Goal: Communication & Community: Answer question/provide support

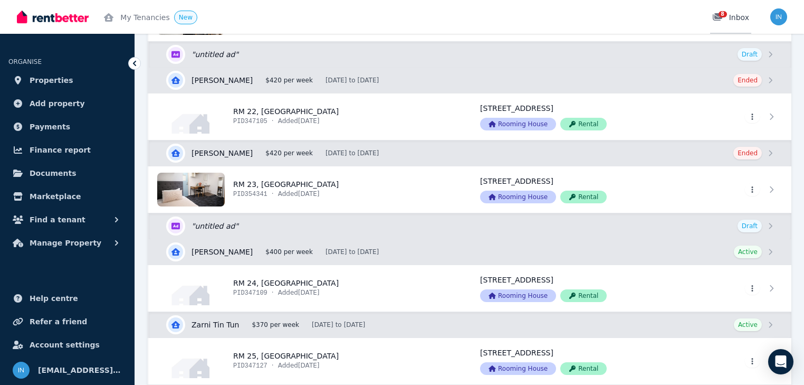
click at [725, 15] on span "8" at bounding box center [723, 14] width 8 height 6
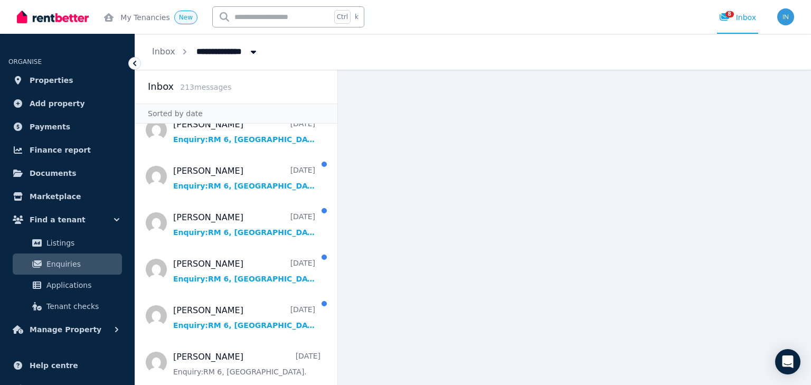
scroll to position [233, 0]
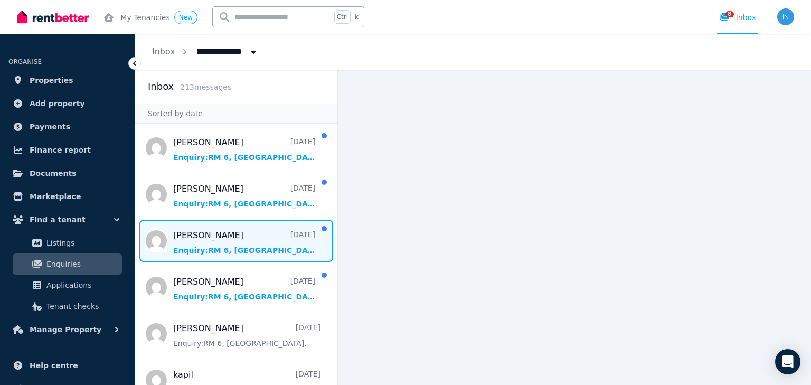
click at [232, 248] on span "Message list" at bounding box center [236, 241] width 202 height 42
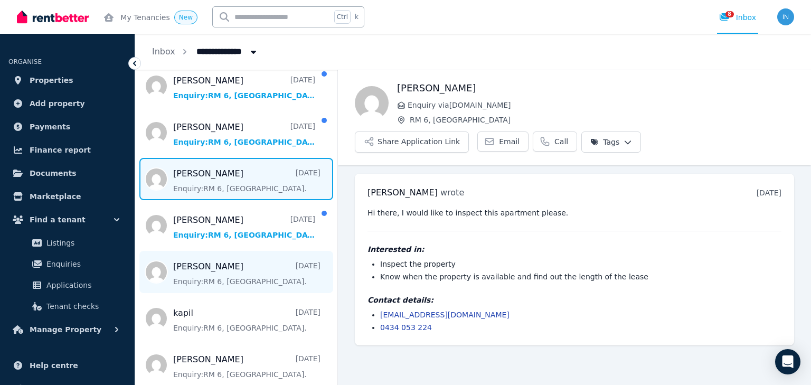
scroll to position [296, 0]
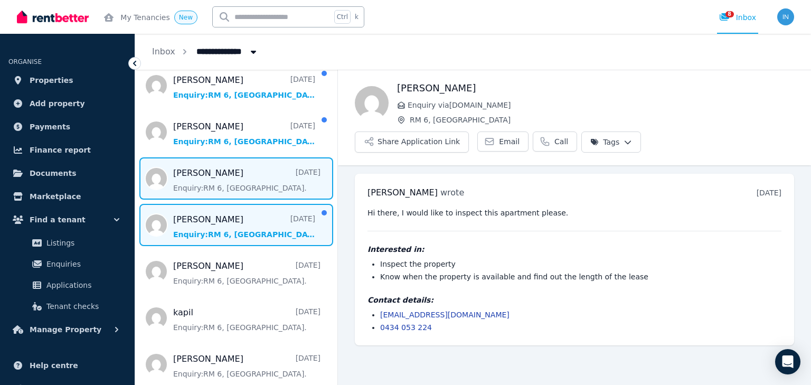
click at [224, 236] on span "Message list" at bounding box center [236, 225] width 202 height 42
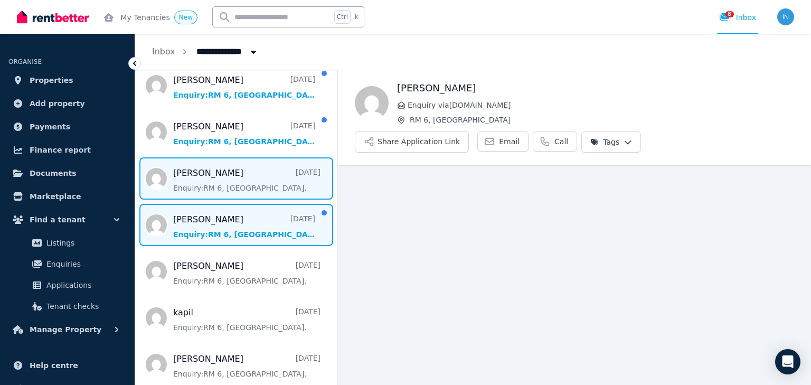
click at [224, 184] on span "Message list" at bounding box center [236, 178] width 202 height 42
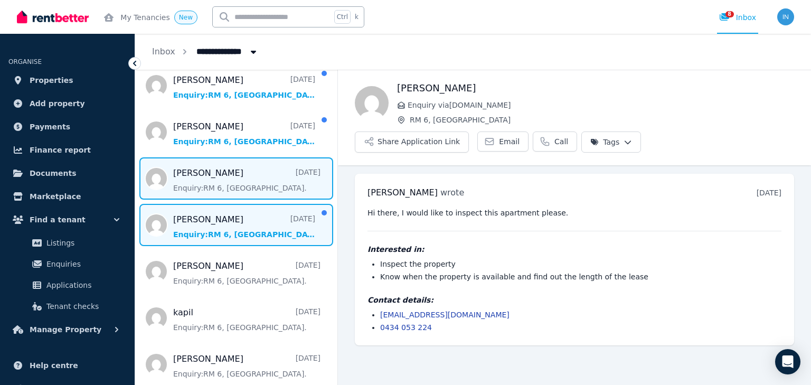
click at [233, 220] on span "Message list" at bounding box center [236, 225] width 202 height 42
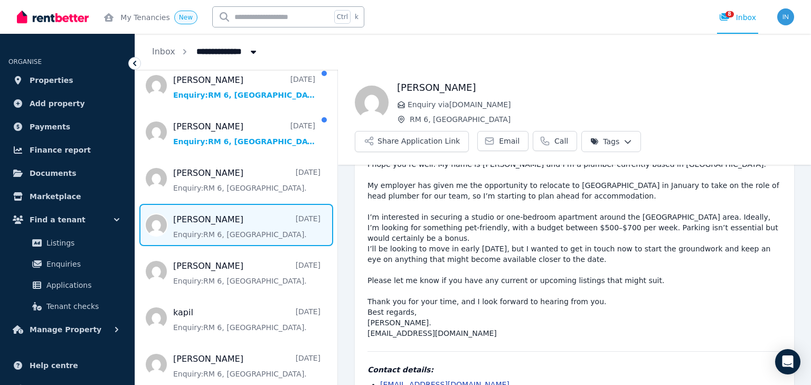
scroll to position [38, 0]
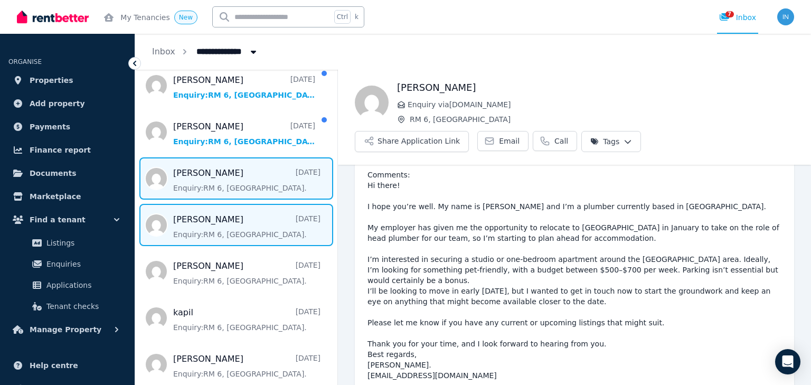
click at [235, 183] on span "Message list" at bounding box center [236, 178] width 202 height 42
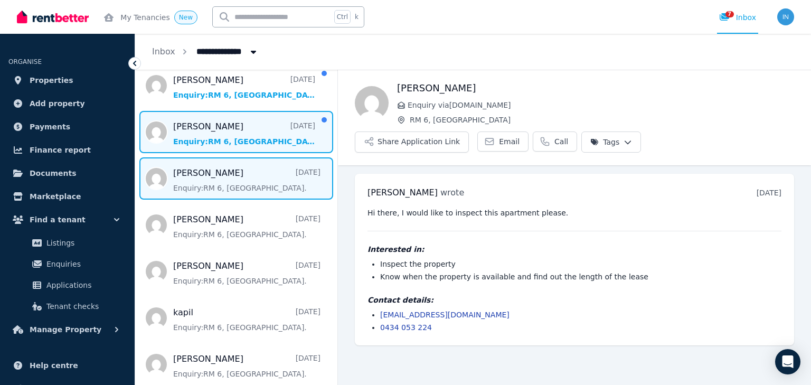
click at [241, 136] on span "Message list" at bounding box center [236, 132] width 202 height 42
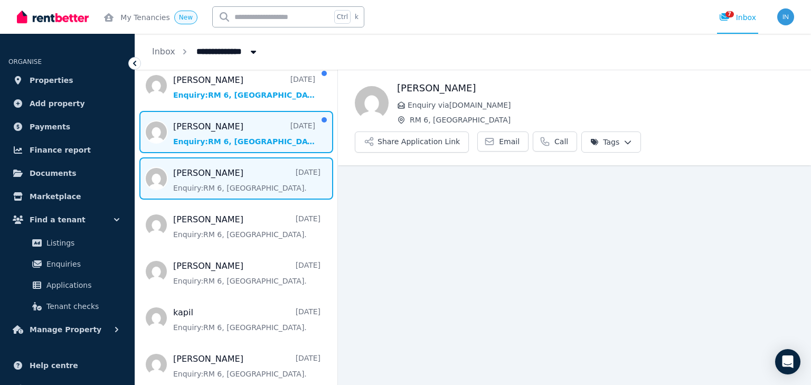
click at [250, 184] on span "Message list" at bounding box center [236, 178] width 202 height 42
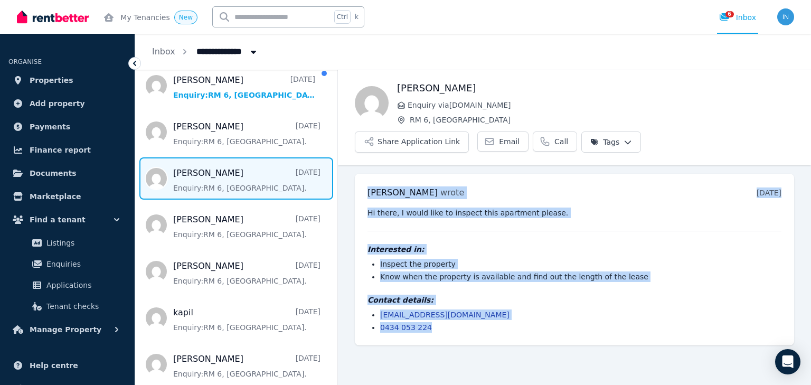
drag, startPoint x: 364, startPoint y: 156, endPoint x: 470, endPoint y: 306, distance: 183.9
click at [470, 306] on div "[PERSON_NAME] wrote [DATE] 3:54 pm [DATE][DATE] Hi there, I would like to inspe…" at bounding box center [574, 260] width 439 height 172
copy div "[PERSON_NAME] wrote [DATE] 3:54 pm [DATE][DATE] Hi there, I would like to inspe…"
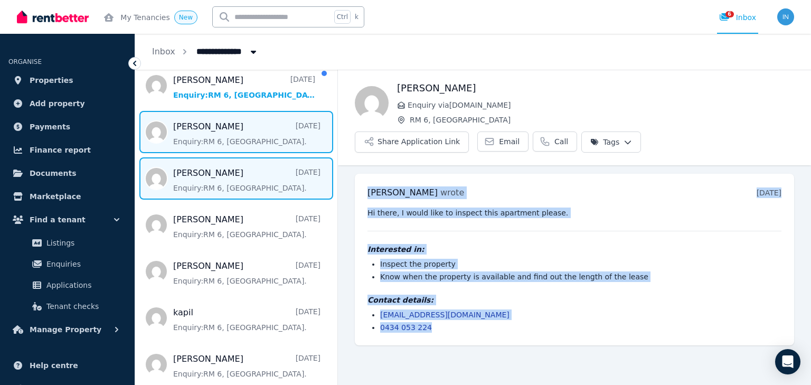
click at [216, 135] on span "Message list" at bounding box center [236, 132] width 202 height 42
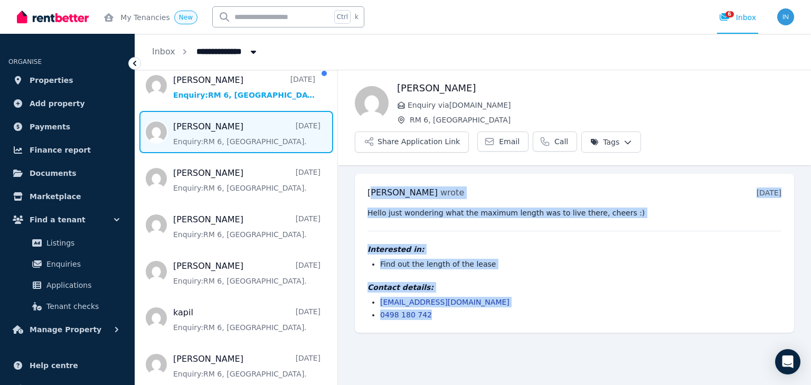
drag, startPoint x: 371, startPoint y: 157, endPoint x: 486, endPoint y: 285, distance: 171.9
click at [486, 285] on div "[PERSON_NAME] wrote [DATE] 6:11 pm [DATE][DATE] Hello just wondering what the m…" at bounding box center [574, 253] width 439 height 159
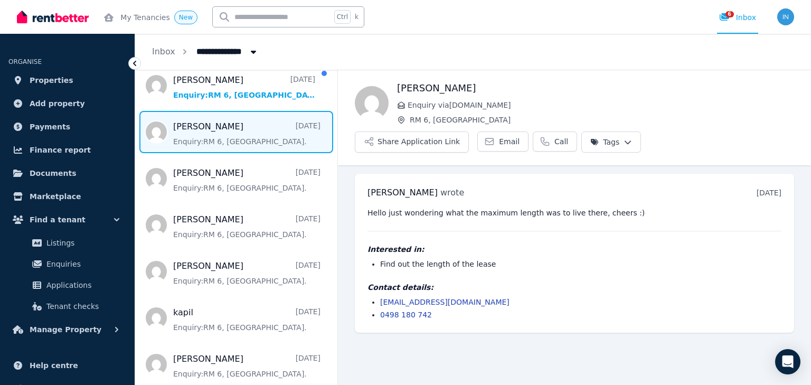
click at [368, 174] on div "[PERSON_NAME] wrote [DATE] 6:11 pm [DATE][DATE] Hello just wondering what the m…" at bounding box center [574, 253] width 439 height 159
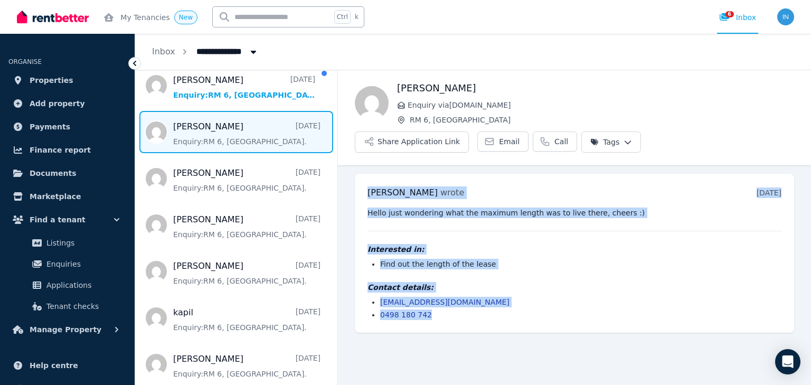
drag, startPoint x: 368, startPoint y: 163, endPoint x: 428, endPoint y: 228, distance: 89.2
click at [454, 287] on div "[PERSON_NAME] wrote [DATE] 6:11 pm [DATE][DATE] Hello just wondering what the m…" at bounding box center [574, 253] width 439 height 159
copy div "[PERSON_NAME] wrote [DATE] 6:11 pm [DATE][DATE] Hello just wondering what the m…"
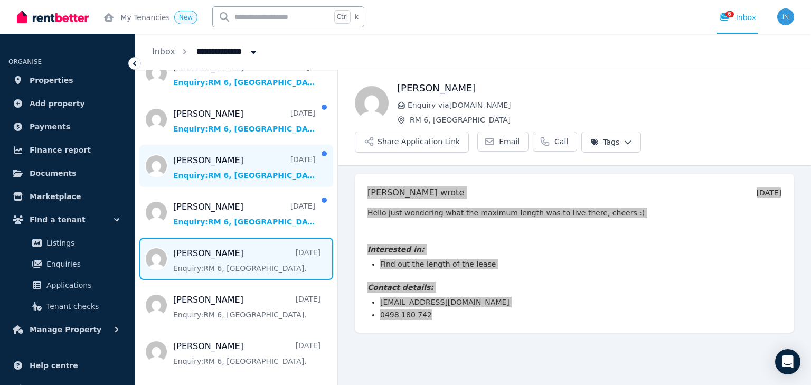
scroll to position [169, 0]
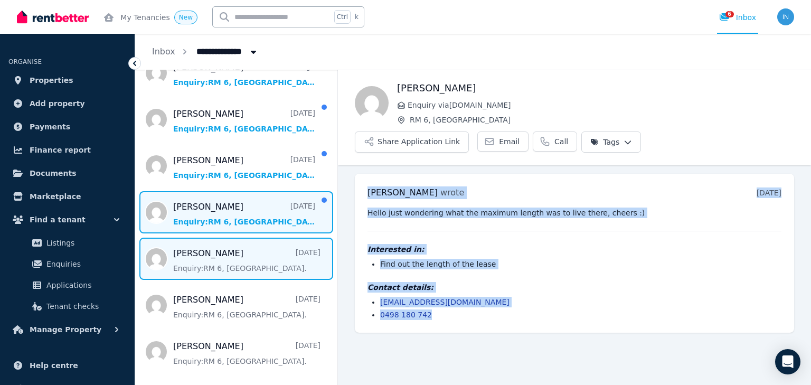
click at [215, 218] on span "Message list" at bounding box center [236, 212] width 202 height 42
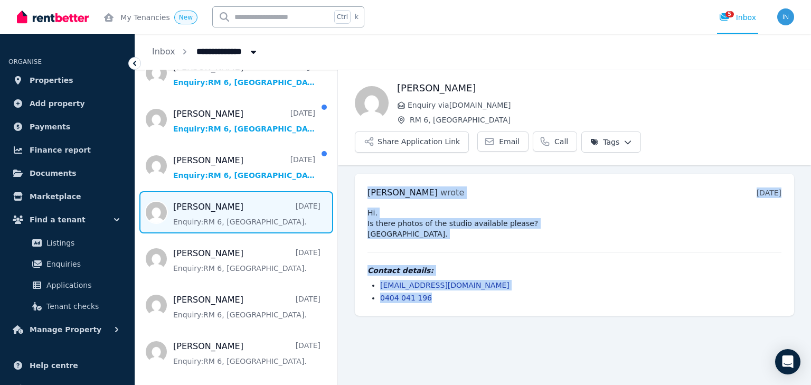
drag, startPoint x: 364, startPoint y: 149, endPoint x: 484, endPoint y: 259, distance: 162.5
click at [490, 270] on div "[PERSON_NAME] wrote [DATE] 4:17 am [DATE][DATE] Hi. Is there photos of the stud…" at bounding box center [574, 245] width 439 height 142
copy div "[PERSON_NAME] wrote [DATE] 4:17 am [DATE][DATE] Hi. Is there photos of the stud…"
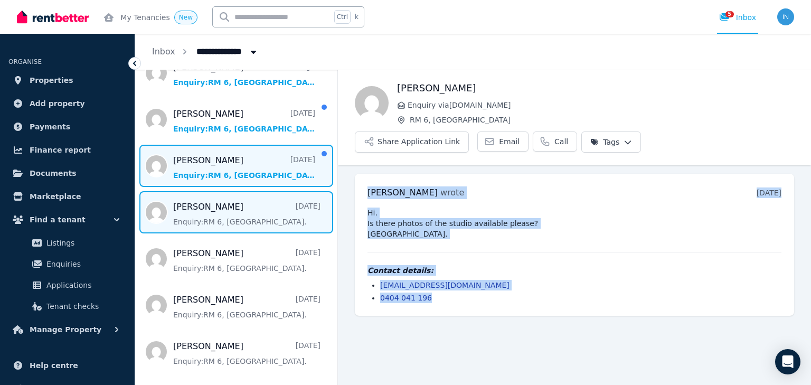
click at [220, 167] on span "Message list" at bounding box center [236, 166] width 202 height 42
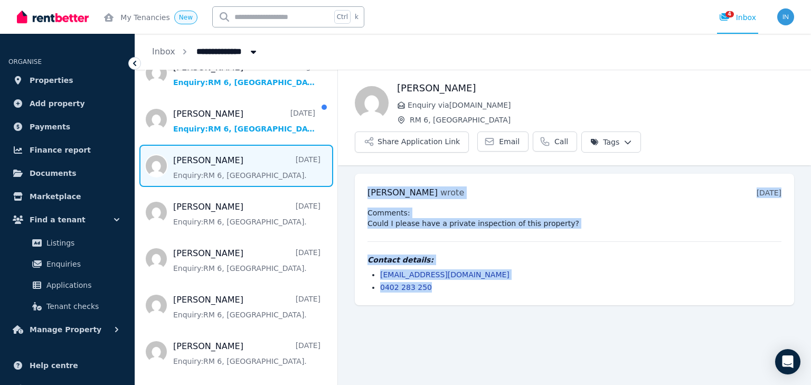
drag, startPoint x: 385, startPoint y: 167, endPoint x: 517, endPoint y: 253, distance: 157.8
click at [517, 253] on div "[PERSON_NAME] wrote [DATE] 11:08 am [DATE][DATE] Comments: Could I please have …" at bounding box center [574, 239] width 439 height 131
copy div "[PERSON_NAME] wrote [DATE] 11:08 am [DATE][DATE] Comments: Could I please have …"
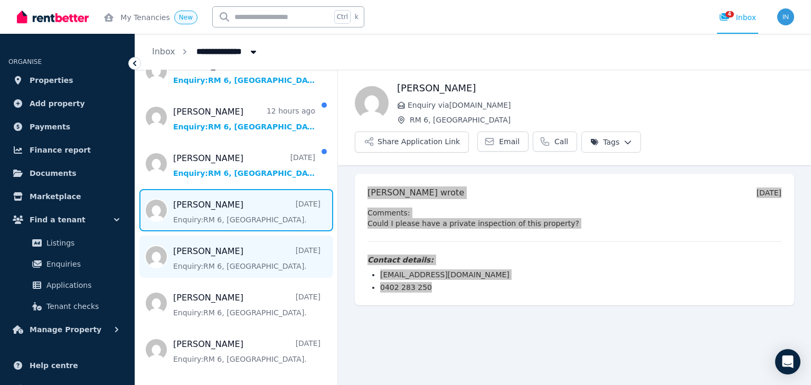
scroll to position [84, 0]
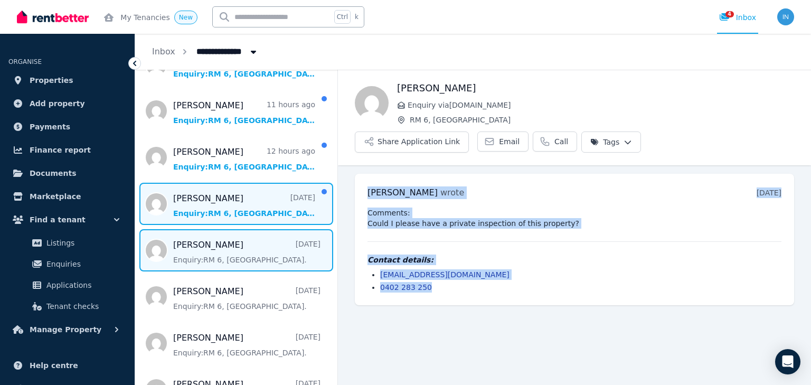
drag, startPoint x: 237, startPoint y: 207, endPoint x: 252, endPoint y: 205, distance: 14.9
click at [237, 207] on span "Message list" at bounding box center [236, 204] width 202 height 42
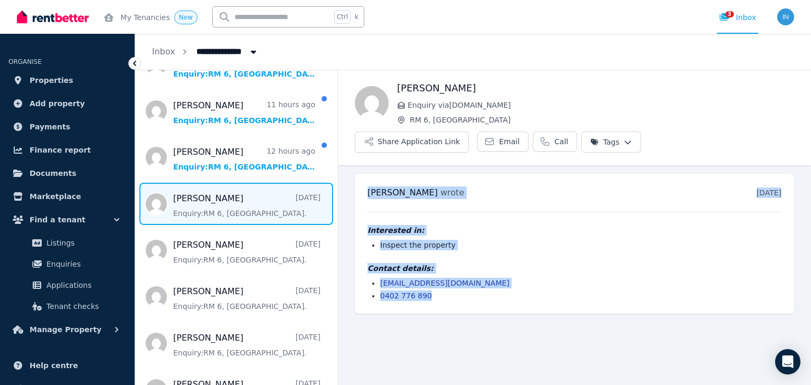
drag, startPoint x: 364, startPoint y: 158, endPoint x: 463, endPoint y: 265, distance: 145.6
click at [463, 265] on div "[PERSON_NAME] wrote [DATE] 9:28 pm [DATE][DATE] Interested in: Inspect the prop…" at bounding box center [574, 244] width 439 height 140
copy div "[PERSON_NAME] wrote [DATE] 9:28 pm [DATE][DATE] Interested in: Inspect the prop…"
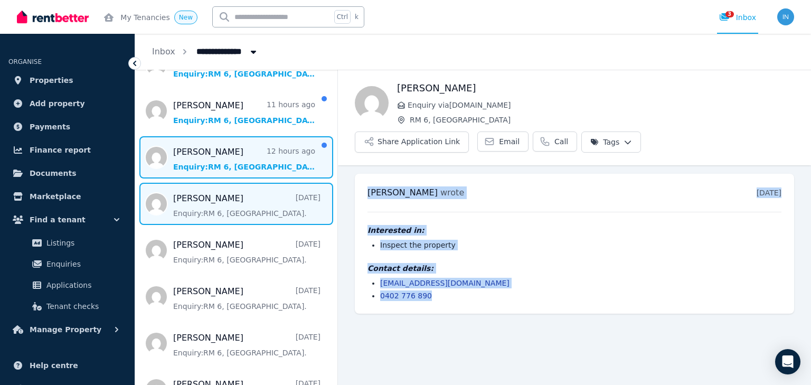
click at [210, 166] on span "Message list" at bounding box center [236, 157] width 202 height 42
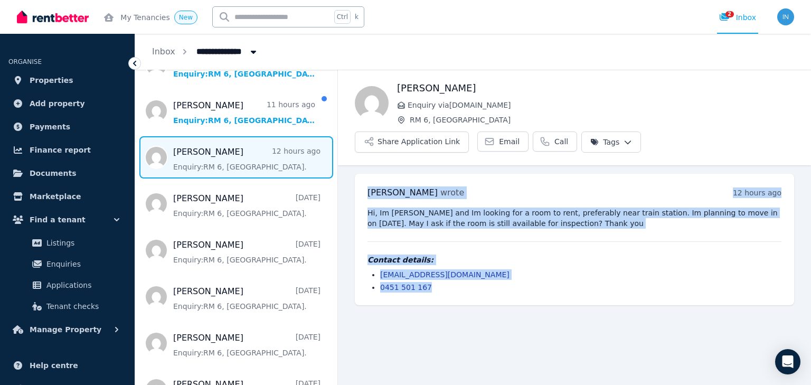
drag, startPoint x: 363, startPoint y: 153, endPoint x: 463, endPoint y: 252, distance: 140.7
click at [463, 252] on div "[PERSON_NAME] wrote 12 hours ago 1:38 am [DATE][DATE] Hi, Im [PERSON_NAME] and …" at bounding box center [574, 239] width 439 height 131
copy div "[PERSON_NAME] wrote 12 hours ago 1:38 am [DATE][DATE] Hi, Im [PERSON_NAME] and …"
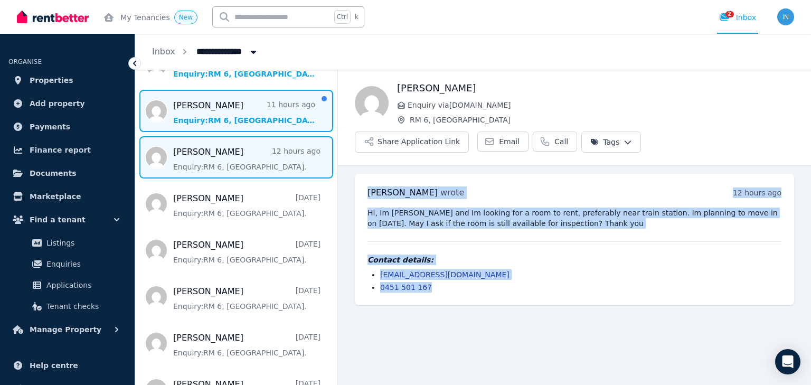
click at [244, 116] on span "Message list" at bounding box center [236, 111] width 202 height 42
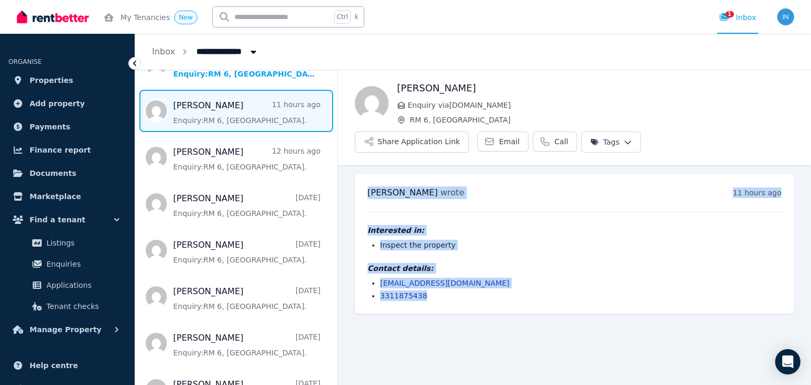
drag, startPoint x: 367, startPoint y: 146, endPoint x: 423, endPoint y: 270, distance: 136.7
click at [423, 270] on div "[PERSON_NAME] wrote 11 hours ago 2:47 am [DATE][DATE] Interested in: Inspect th…" at bounding box center [574, 244] width 439 height 140
copy div "[PERSON_NAME] wrote 11 hours ago 2:47 am [DATE][DATE] Interested in: Inspect th…"
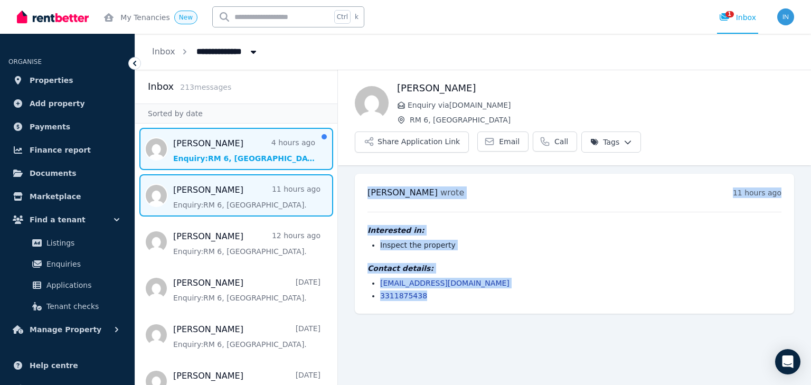
click at [206, 145] on span "Message list" at bounding box center [236, 149] width 202 height 42
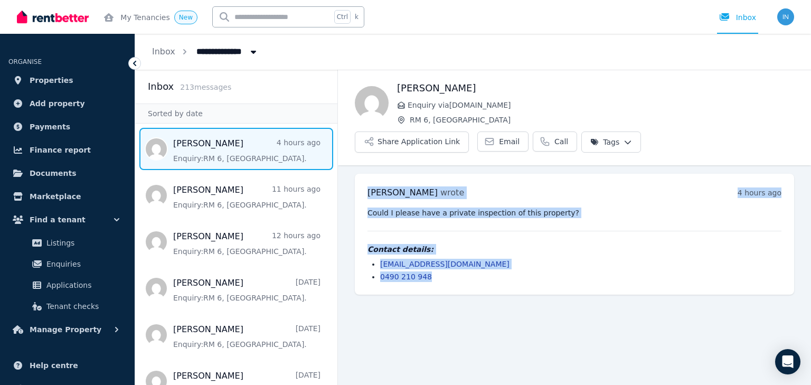
drag, startPoint x: 361, startPoint y: 154, endPoint x: 465, endPoint y: 247, distance: 140.1
click at [465, 247] on div "[PERSON_NAME] wrote 4 hours ago 10:18 am [DATE][DATE] Could I please have a pri…" at bounding box center [574, 234] width 439 height 121
copy div "[PERSON_NAME] wrote 4 hours ago 10:18 am [DATE][DATE] Could I please have a pri…"
